Goal: Task Accomplishment & Management: Complete application form

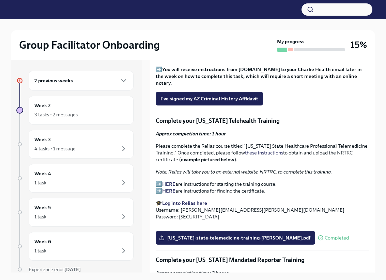
scroll to position [848, 0]
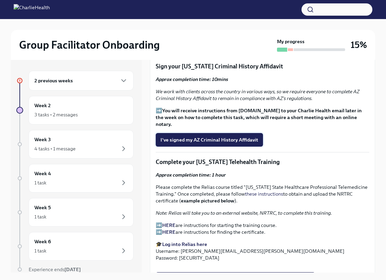
click at [221, 133] on button "I've signed my AZ Criminal History Affidavit" at bounding box center [209, 140] width 107 height 14
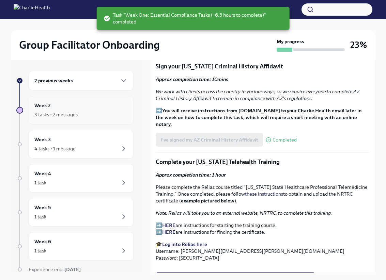
click at [71, 117] on div "3 tasks • 2 messages" at bounding box center [55, 114] width 43 height 7
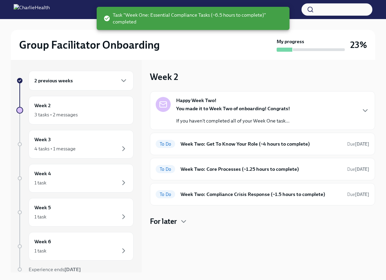
click at [224, 117] on div "You made it to Week Two of onboarding! Congrats! If you haven't completed all o…" at bounding box center [233, 114] width 114 height 19
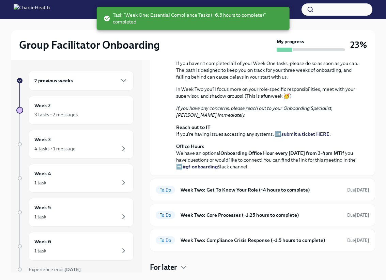
scroll to position [167, 0]
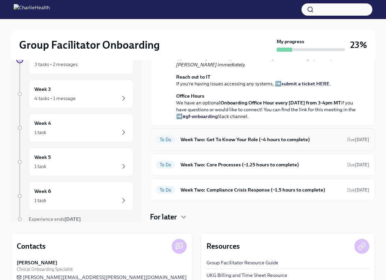
click at [220, 133] on div "To Do Week Two: Get To Know Your Role (~4 hours to complete) Due [DATE]" at bounding box center [262, 139] width 225 height 22
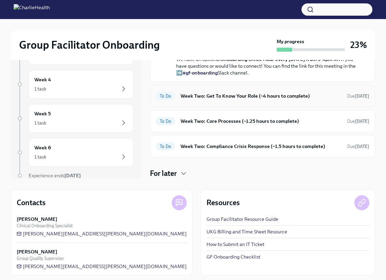
scroll to position [98, 0]
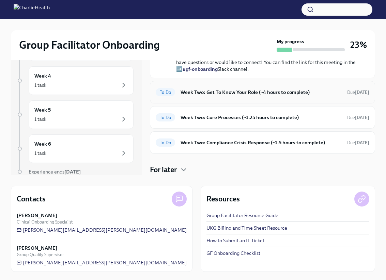
click at [226, 98] on div "To Do Week Two: Get To Know Your Role (~4 hours to complete) Due [DATE]" at bounding box center [262, 92] width 225 height 22
click at [298, 101] on div "To Do Week Two: Get To Know Your Role (~4 hours to complete) Due [DATE]" at bounding box center [262, 92] width 225 height 22
click at [230, 92] on h6 "Week Two: Get To Know Your Role (~4 hours to complete)" at bounding box center [260, 92] width 161 height 7
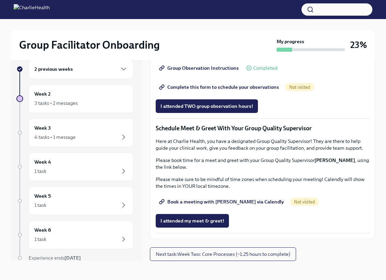
scroll to position [507, 0]
click at [225, 94] on link "Complete this form to schedule your observations" at bounding box center [220, 87] width 128 height 14
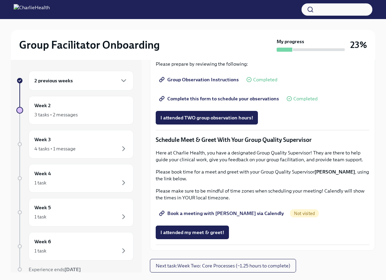
scroll to position [589, 0]
click at [245, 213] on span "Book a meeting with [PERSON_NAME] via Calendly" at bounding box center [221, 213] width 123 height 7
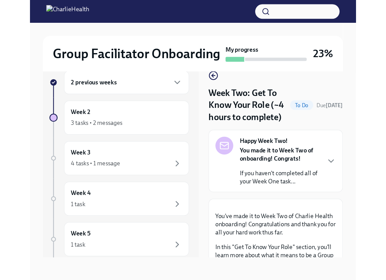
scroll to position [12, 0]
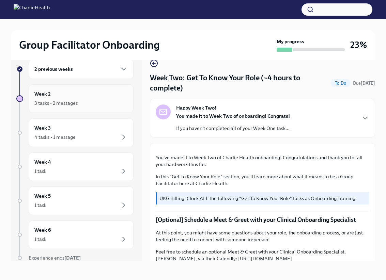
click at [83, 95] on div "Week 2 3 tasks • 2 messages" at bounding box center [80, 98] width 93 height 17
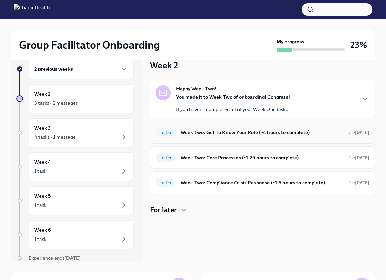
click at [237, 138] on div "To Do Week Two: Get To Know Your Role (~4 hours to complete) Due [DATE]" at bounding box center [262, 132] width 225 height 22
click at [237, 131] on h6 "Week Two: Get To Know Your Role (~4 hours to complete)" at bounding box center [260, 132] width 161 height 7
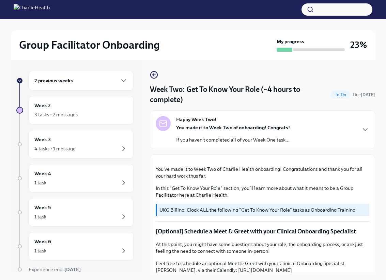
click at [112, 81] on div "2 previous weeks" at bounding box center [80, 81] width 93 height 8
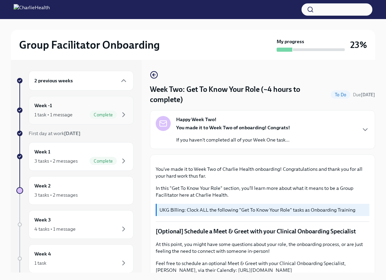
click at [97, 113] on span "Complete" at bounding box center [103, 114] width 27 height 5
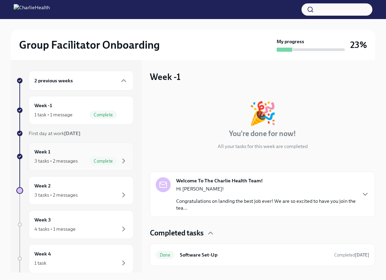
click at [95, 148] on div "Week 1 3 tasks • 2 messages Complete" at bounding box center [80, 156] width 93 height 17
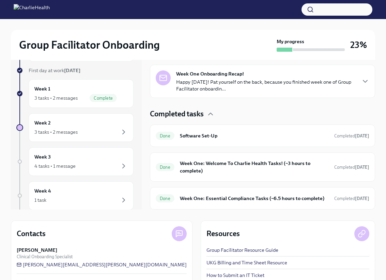
scroll to position [66, 0]
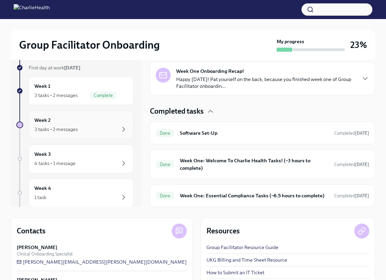
click at [82, 130] on div "3 tasks • 2 messages" at bounding box center [80, 129] width 93 height 8
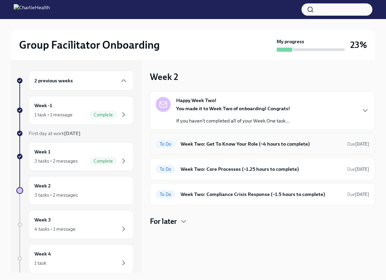
scroll to position [8, 0]
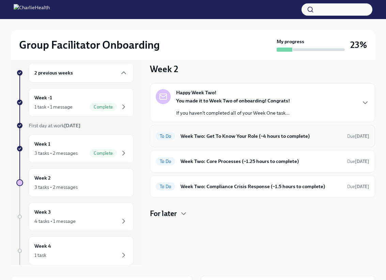
click at [247, 142] on div "To Do Week Two: Get To Know Your Role (~4 hours to complete) Due [DATE]" at bounding box center [262, 136] width 225 height 22
click at [242, 137] on h6 "Week Two: Get To Know Your Role (~4 hours to complete)" at bounding box center [260, 135] width 161 height 7
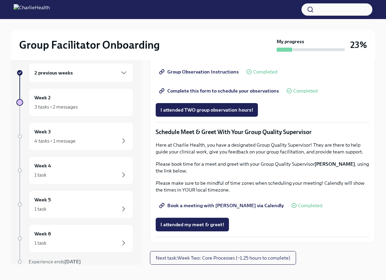
scroll to position [12, 0]
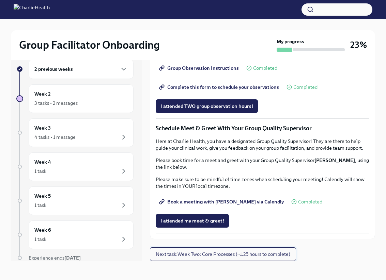
click at [223, 253] on span "Next task : Week Two: Core Processes (~1.25 hours to complete)" at bounding box center [223, 254] width 134 height 7
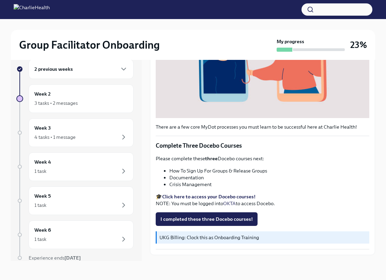
scroll to position [179, 0]
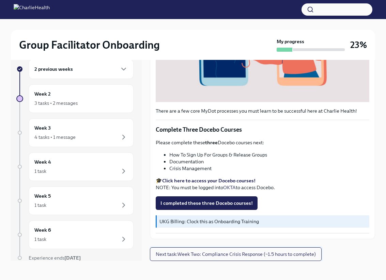
click at [194, 253] on span "Next task : Week Two: Compliance Crisis Response (~1.5 hours to complete)" at bounding box center [236, 254] width 160 height 7
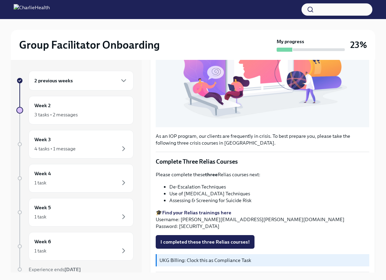
click at [91, 80] on div "2 previous weeks" at bounding box center [80, 81] width 93 height 8
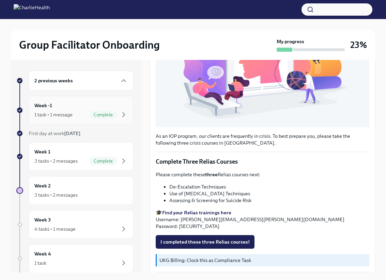
click at [82, 108] on div "Week -1 1 task • 1 message Complete" at bounding box center [80, 110] width 93 height 17
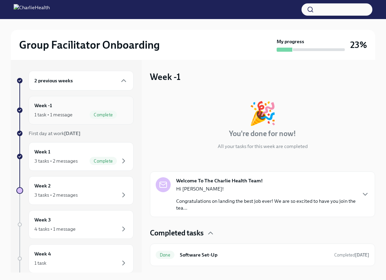
click at [69, 116] on div "1 task • 1 message" at bounding box center [53, 114] width 38 height 7
click at [74, 90] on div "2 previous weeks" at bounding box center [81, 81] width 105 height 20
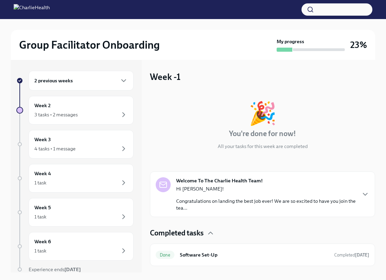
click at [75, 90] on div "2 previous weeks" at bounding box center [81, 81] width 105 height 20
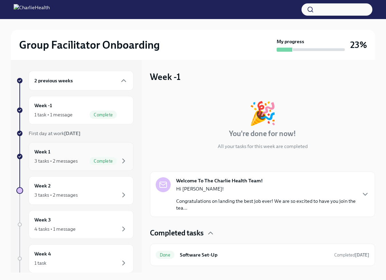
click at [63, 153] on div "Week 1 3 tasks • 2 messages Complete" at bounding box center [80, 156] width 93 height 17
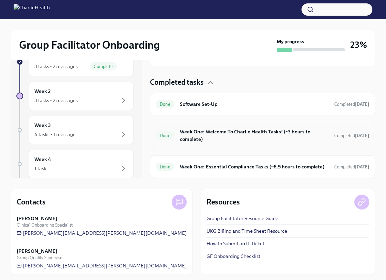
scroll to position [98, 0]
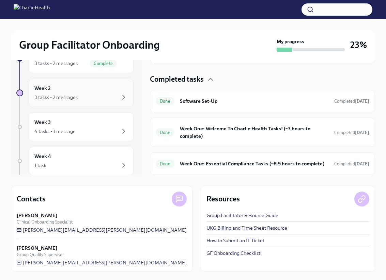
click at [72, 89] on div "Week 2 3 tasks • 2 messages" at bounding box center [80, 92] width 93 height 17
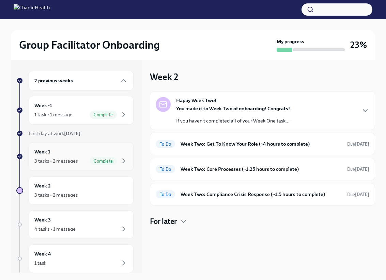
click at [76, 156] on div "Week 1 3 tasks • 2 messages Complete" at bounding box center [80, 156] width 93 height 17
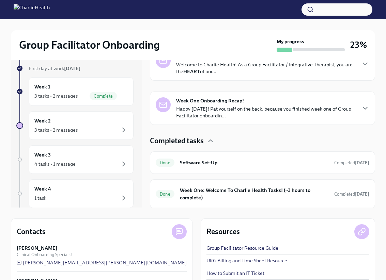
scroll to position [59, 0]
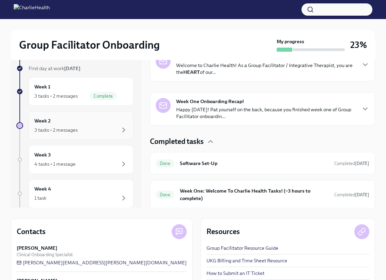
click at [78, 127] on div "3 tasks • 2 messages" at bounding box center [80, 130] width 93 height 8
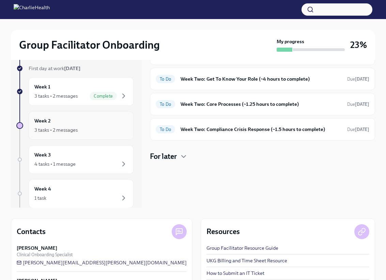
click at [75, 120] on div "Week 2 3 tasks • 2 messages" at bounding box center [80, 125] width 93 height 17
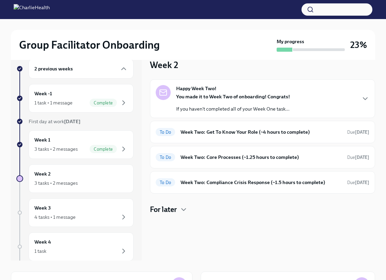
scroll to position [11, 0]
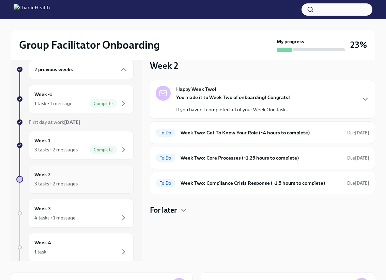
click at [70, 173] on div "Week 2 3 tasks • 2 messages" at bounding box center [80, 179] width 93 height 17
click at [57, 172] on div "Week 2 3 tasks • 2 messages" at bounding box center [80, 179] width 93 height 17
